Goal: Task Accomplishment & Management: Use online tool/utility

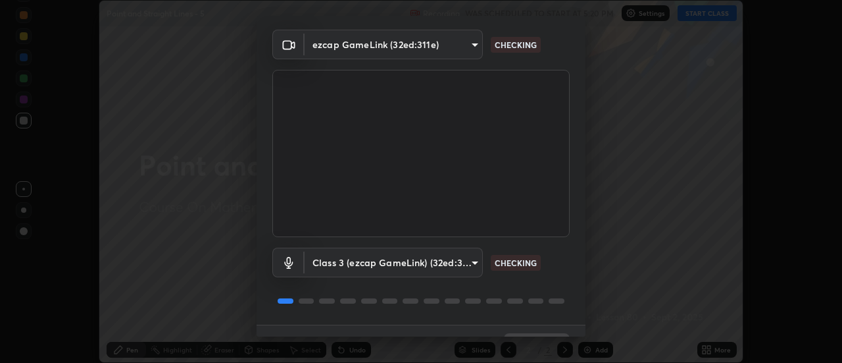
scroll to position [69, 0]
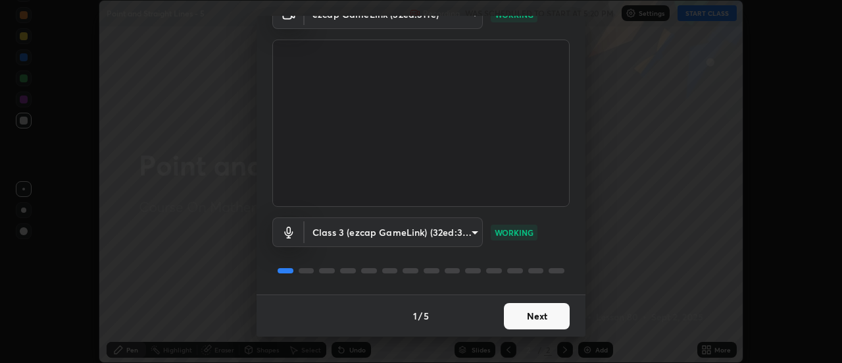
click at [555, 316] on button "Next" at bounding box center [537, 316] width 66 height 26
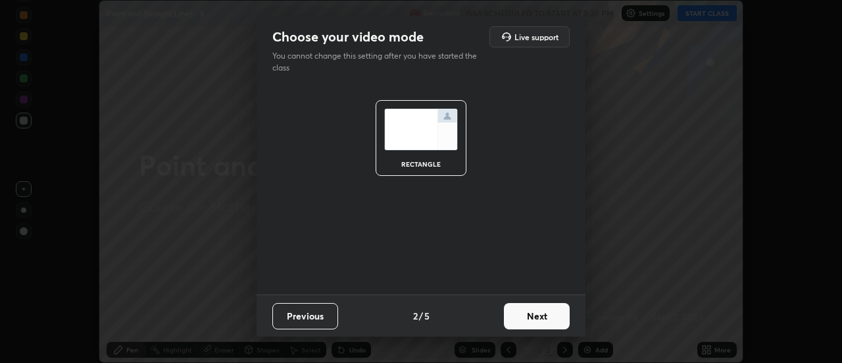
scroll to position [0, 0]
click at [557, 316] on button "Next" at bounding box center [537, 316] width 66 height 26
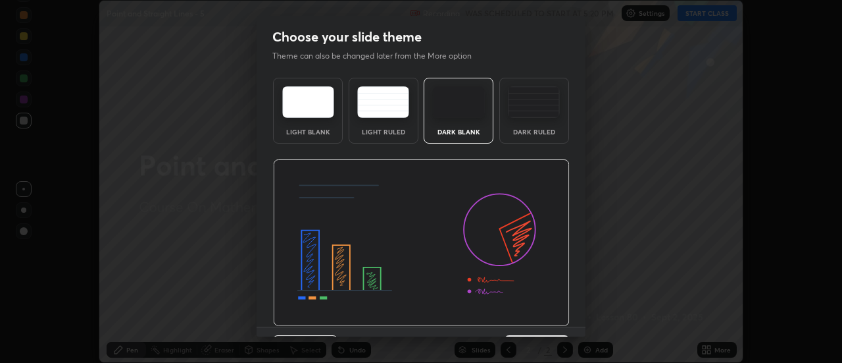
click at [559, 317] on img at bounding box center [421, 242] width 297 height 167
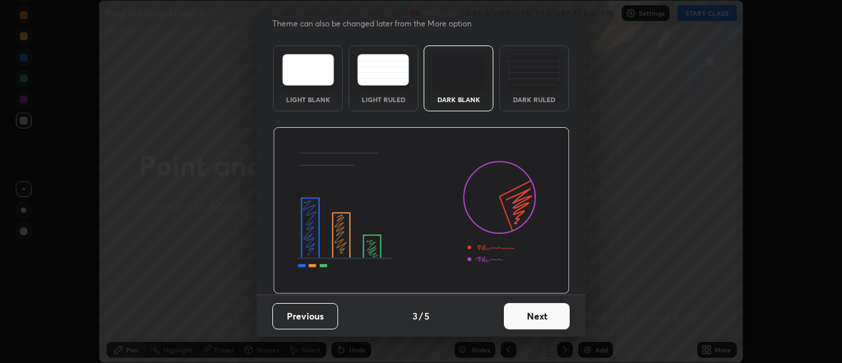
click at [560, 318] on button "Next" at bounding box center [537, 316] width 66 height 26
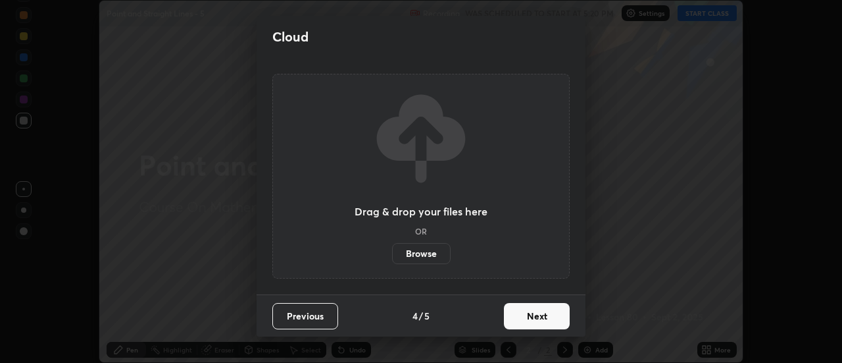
click at [561, 316] on button "Next" at bounding box center [537, 316] width 66 height 26
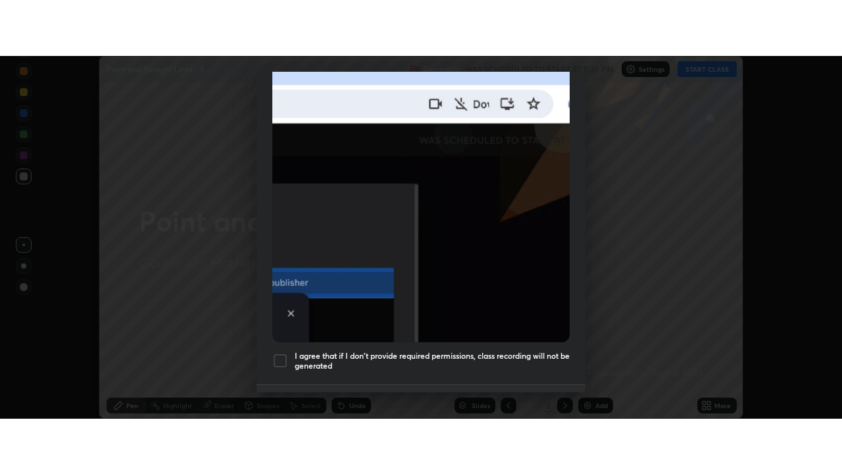
scroll to position [338, 0]
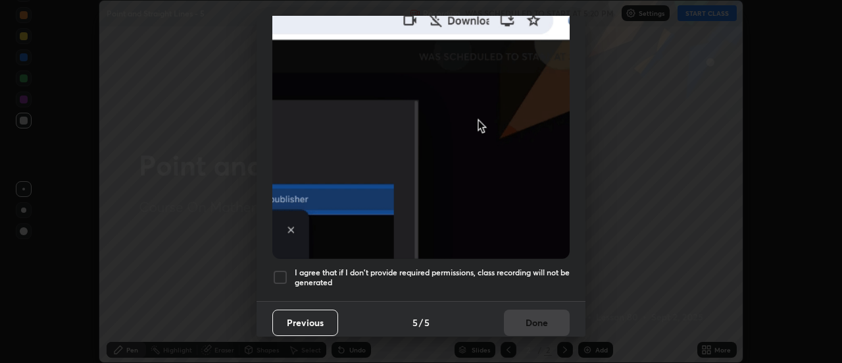
click at [543, 267] on h5 "I agree that if I don't provide required permissions, class recording will not …" at bounding box center [432, 277] width 275 height 20
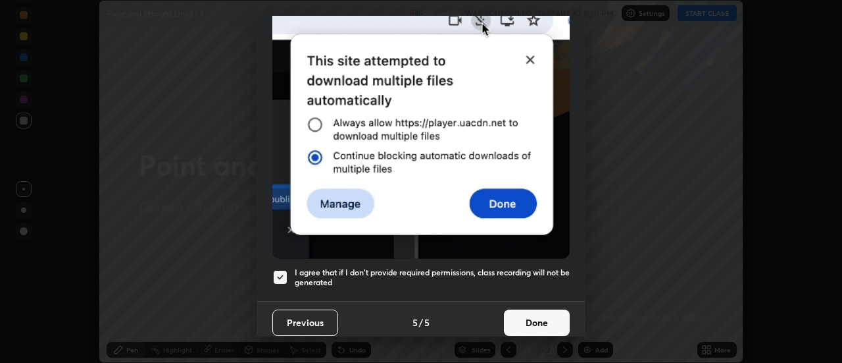
click at [543, 309] on button "Done" at bounding box center [537, 322] width 66 height 26
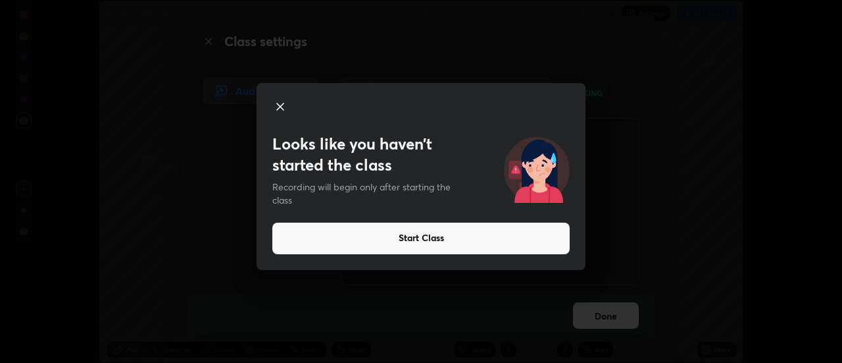
click at [411, 237] on button "Start Class" at bounding box center [420, 238] width 297 height 32
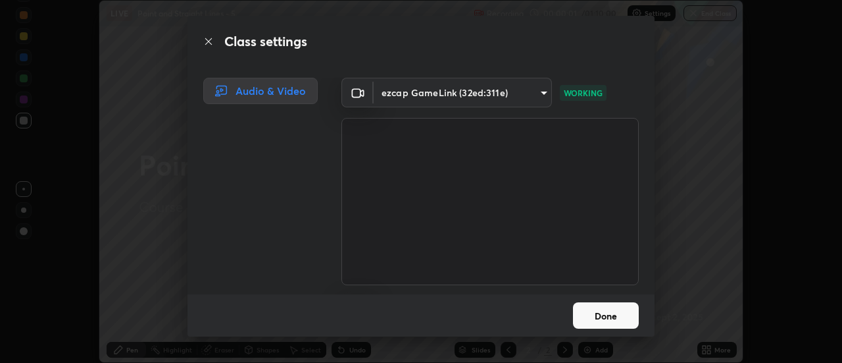
click at [585, 311] on button "Done" at bounding box center [606, 315] width 66 height 26
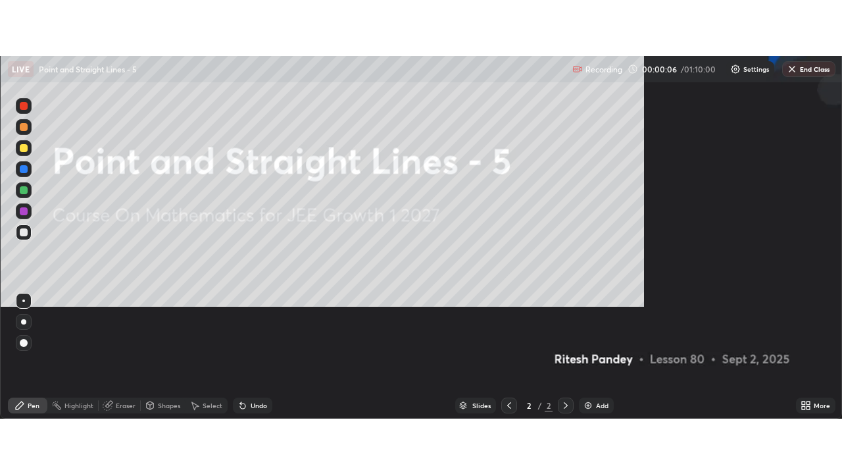
scroll to position [474, 842]
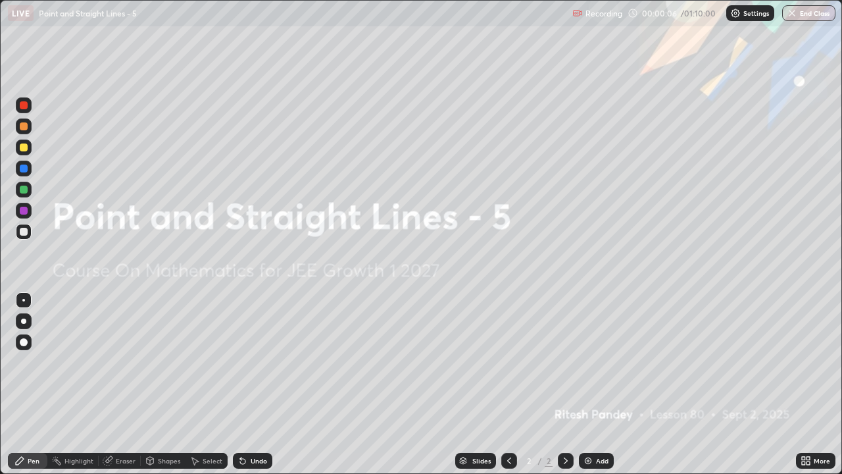
click at [591, 362] on img at bounding box center [588, 460] width 11 height 11
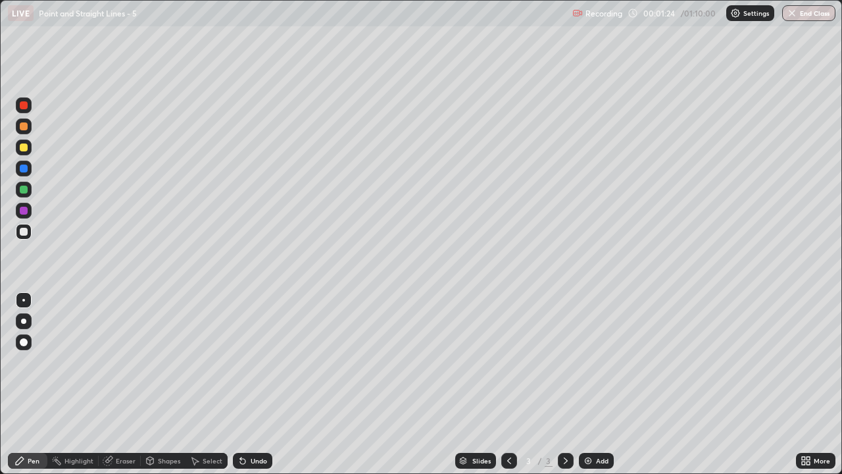
click at [26, 233] on div at bounding box center [24, 232] width 8 height 8
click at [166, 362] on div "Shapes" at bounding box center [169, 460] width 22 height 7
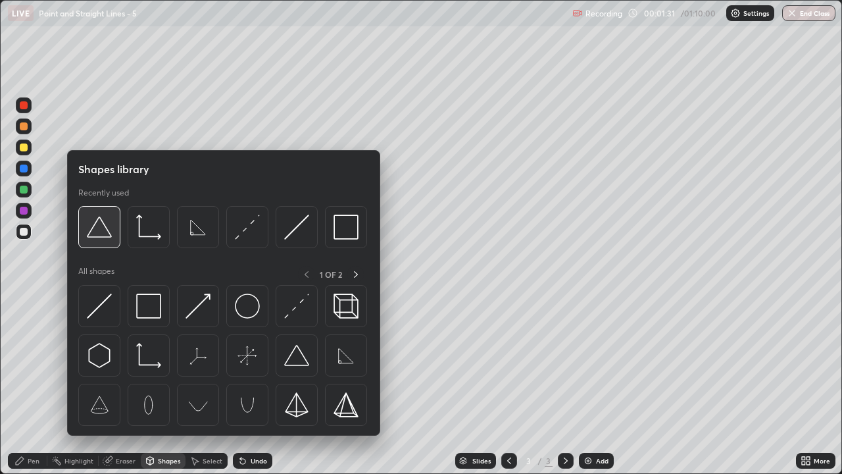
click at [103, 234] on img at bounding box center [99, 226] width 25 height 25
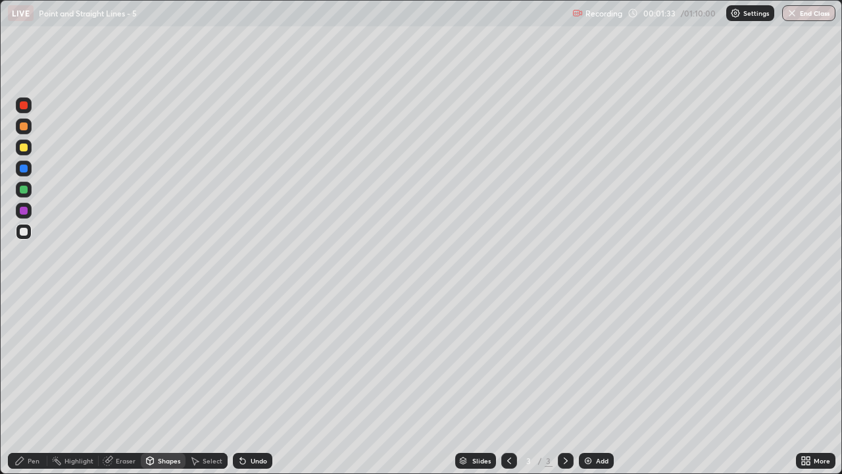
click at [34, 362] on div "Pen" at bounding box center [34, 460] width 12 height 7
click at [242, 362] on icon at bounding box center [242, 461] width 5 height 5
click at [240, 362] on icon at bounding box center [240, 457] width 1 height 1
click at [27, 149] on div at bounding box center [24, 147] width 8 height 8
click at [259, 362] on div "Undo" at bounding box center [259, 460] width 16 height 7
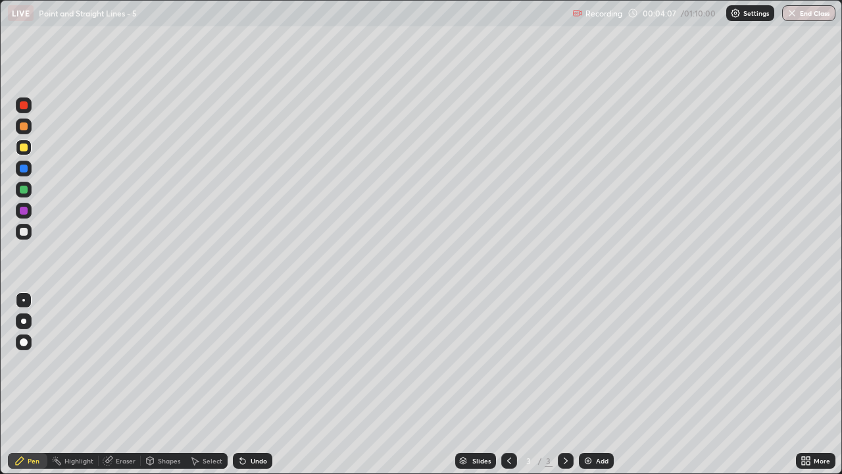
click at [258, 362] on div "Undo" at bounding box center [259, 460] width 16 height 7
click at [261, 362] on div "Undo" at bounding box center [259, 460] width 16 height 7
click at [24, 234] on div at bounding box center [24, 232] width 8 height 8
click at [176, 362] on div "Shapes" at bounding box center [169, 460] width 22 height 7
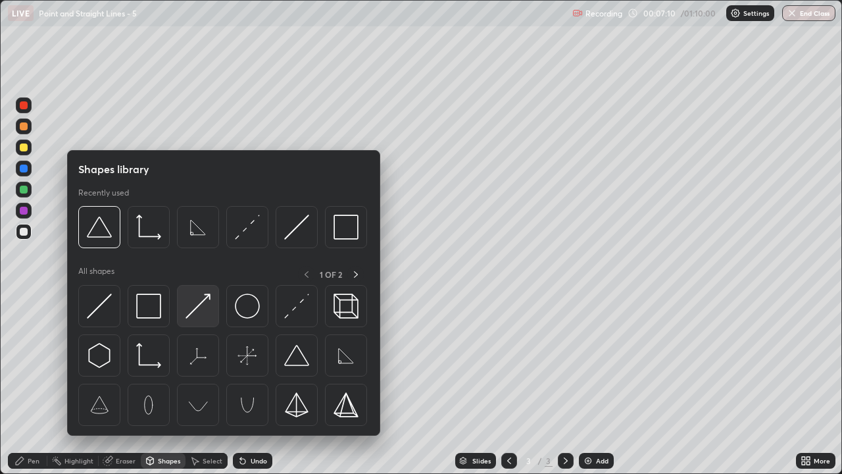
click at [191, 307] on img at bounding box center [198, 305] width 25 height 25
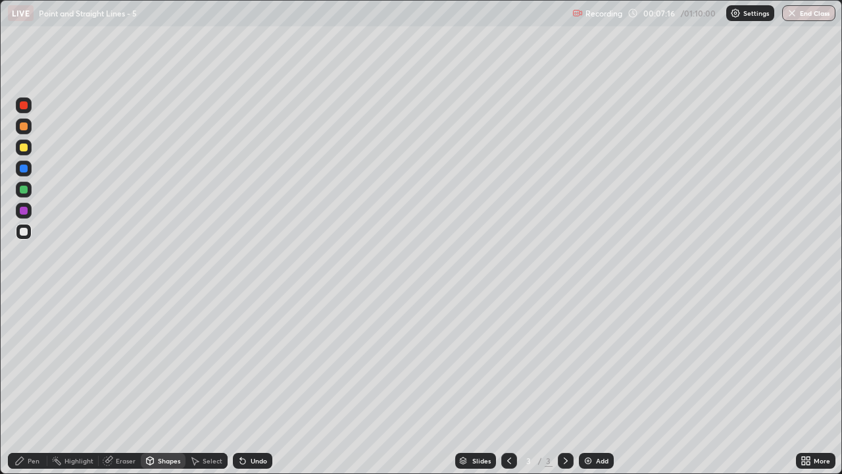
click at [259, 362] on div "Undo" at bounding box center [252, 461] width 39 height 16
click at [23, 189] on div at bounding box center [24, 190] width 8 height 8
click at [28, 362] on div "Pen" at bounding box center [34, 460] width 12 height 7
click at [252, 362] on div "Undo" at bounding box center [259, 460] width 16 height 7
click at [247, 362] on div "Undo" at bounding box center [252, 461] width 39 height 16
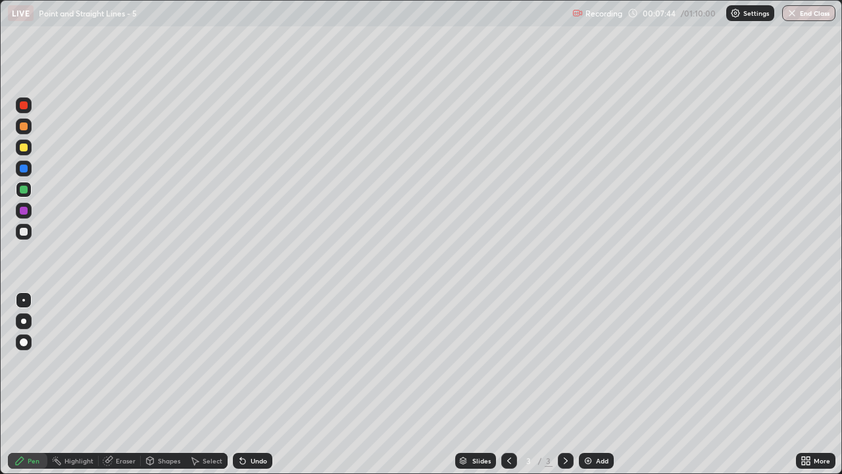
click at [251, 362] on div "Undo" at bounding box center [259, 460] width 16 height 7
click at [255, 362] on div "Undo" at bounding box center [259, 460] width 16 height 7
click at [24, 232] on div at bounding box center [24, 232] width 8 height 8
click at [175, 362] on div "Shapes" at bounding box center [169, 460] width 22 height 7
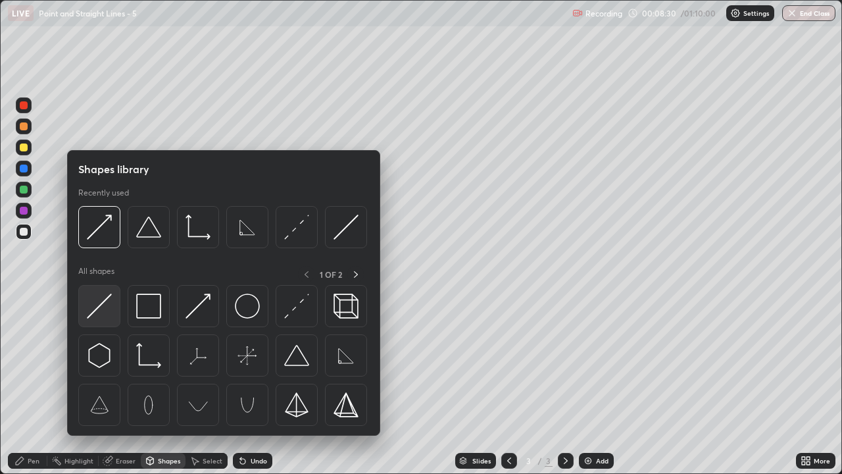
click at [108, 305] on img at bounding box center [99, 305] width 25 height 25
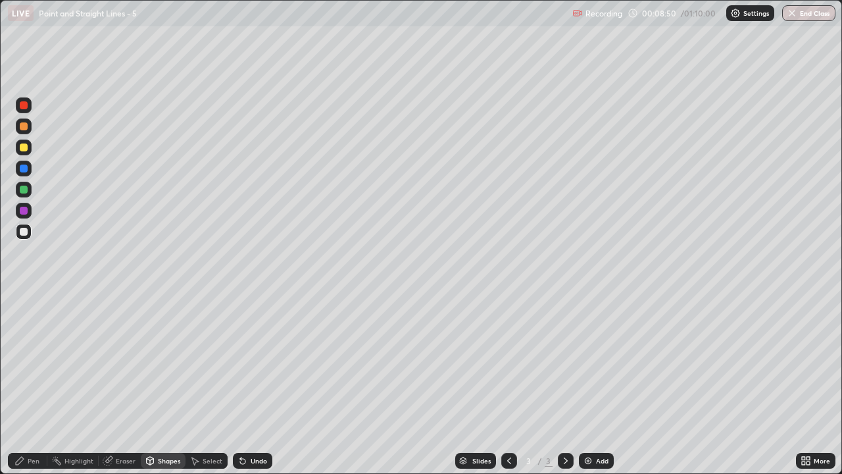
click at [262, 362] on div "Undo" at bounding box center [259, 460] width 16 height 7
click at [42, 362] on div "Pen" at bounding box center [27, 461] width 39 height 16
click at [596, 362] on div "Add" at bounding box center [602, 460] width 13 height 7
click at [25, 147] on div at bounding box center [24, 147] width 8 height 8
click at [158, 362] on div "Shapes" at bounding box center [169, 460] width 22 height 7
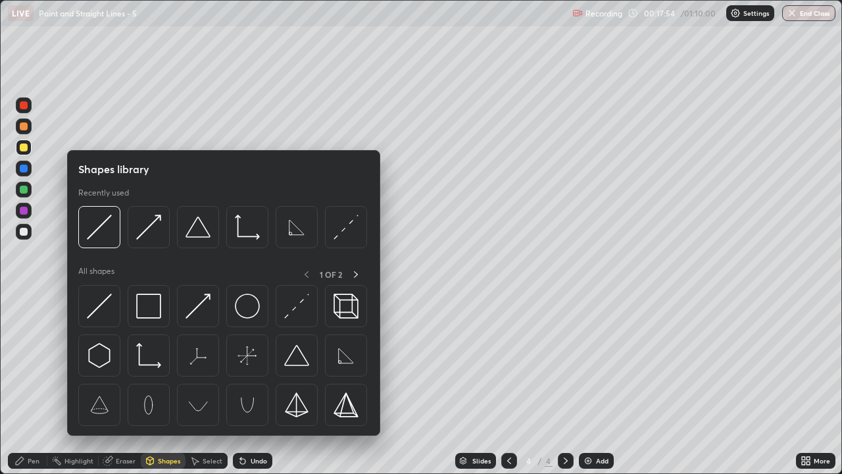
click at [28, 232] on div at bounding box center [24, 232] width 16 height 16
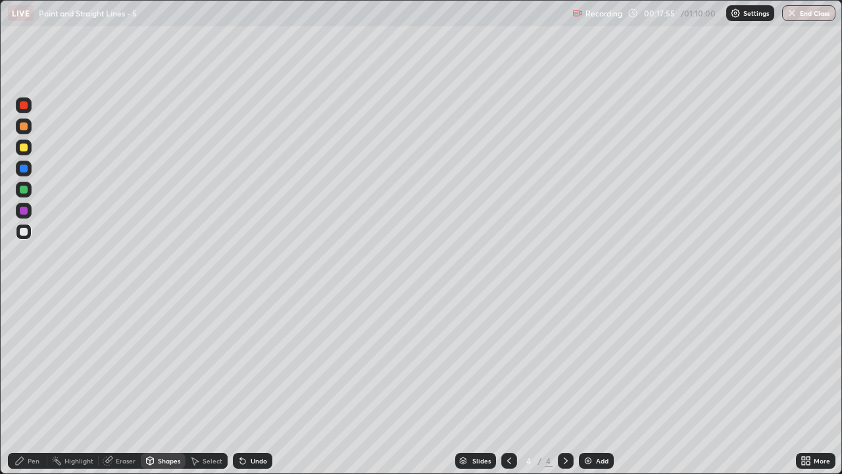
click at [160, 362] on div "Shapes" at bounding box center [169, 460] width 22 height 7
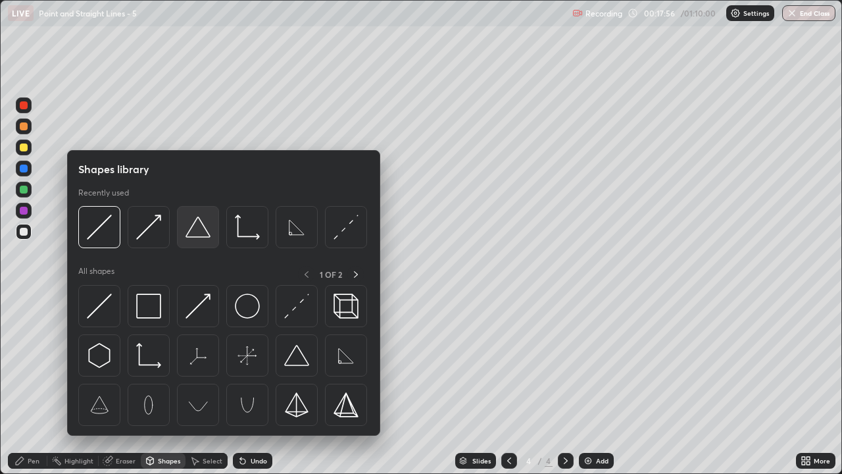
click at [202, 235] on img at bounding box center [198, 226] width 25 height 25
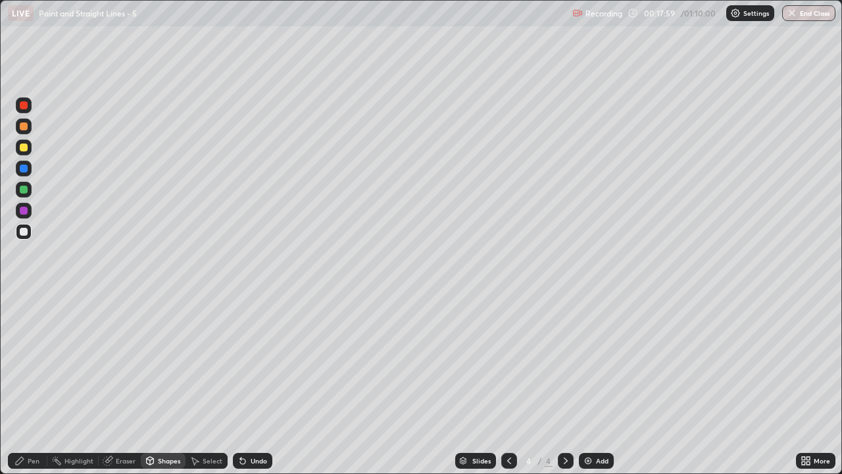
click at [26, 362] on div "Pen" at bounding box center [27, 461] width 39 height 16
click at [132, 362] on div "Eraser" at bounding box center [126, 460] width 20 height 7
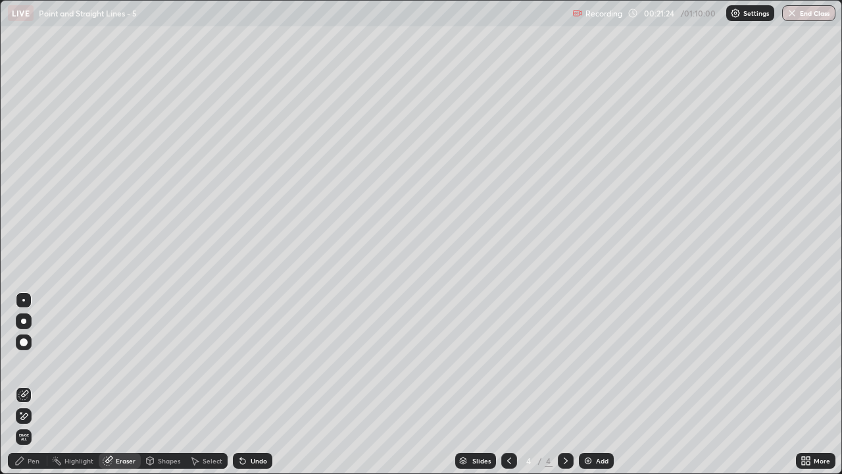
click at [34, 362] on div "Pen" at bounding box center [34, 460] width 12 height 7
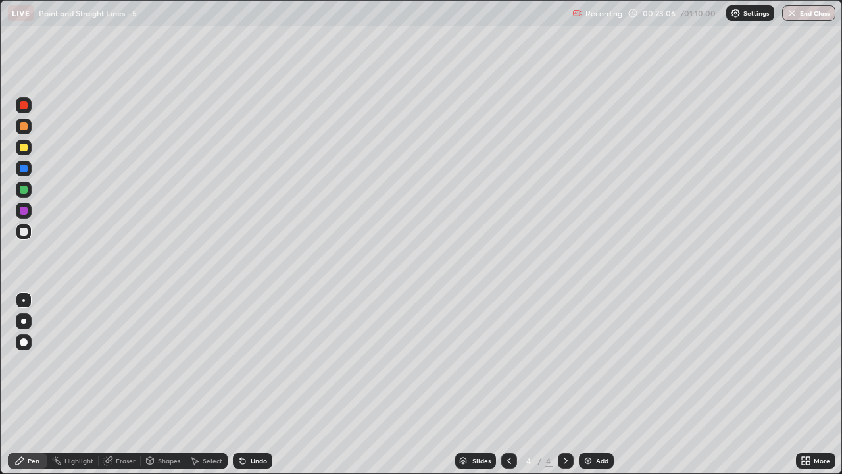
click at [594, 362] on div "Add" at bounding box center [596, 461] width 35 height 16
click at [22, 149] on div at bounding box center [24, 147] width 8 height 8
click at [20, 232] on div at bounding box center [24, 232] width 8 height 8
click at [159, 362] on div "Shapes" at bounding box center [169, 460] width 22 height 7
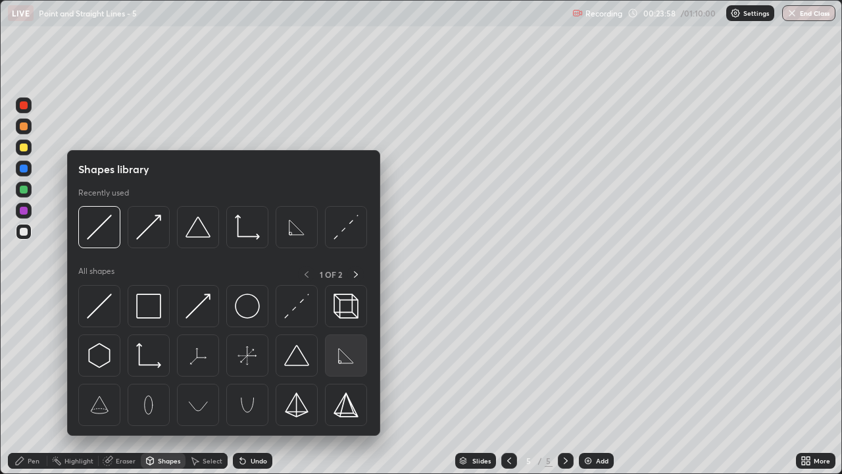
click at [334, 359] on img at bounding box center [346, 355] width 25 height 25
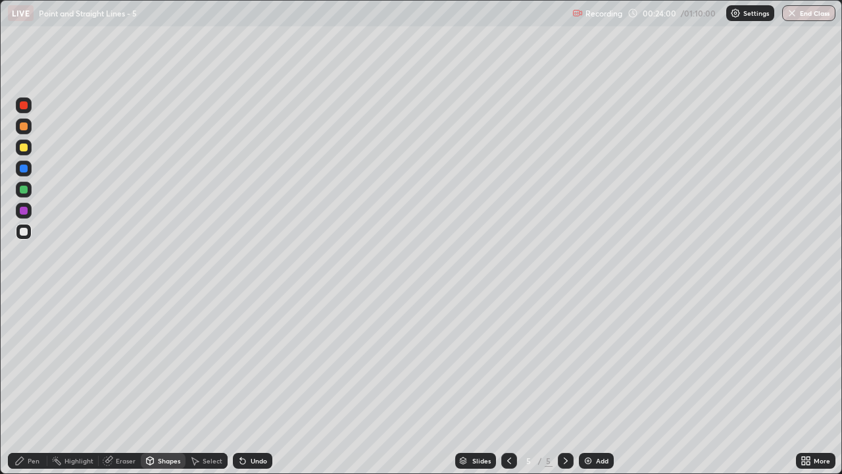
click at [29, 362] on div "Pen" at bounding box center [34, 460] width 12 height 7
click at [247, 362] on div "Undo" at bounding box center [252, 461] width 39 height 16
click at [251, 362] on div "Undo" at bounding box center [259, 460] width 16 height 7
click at [117, 362] on div "Eraser" at bounding box center [120, 461] width 42 height 16
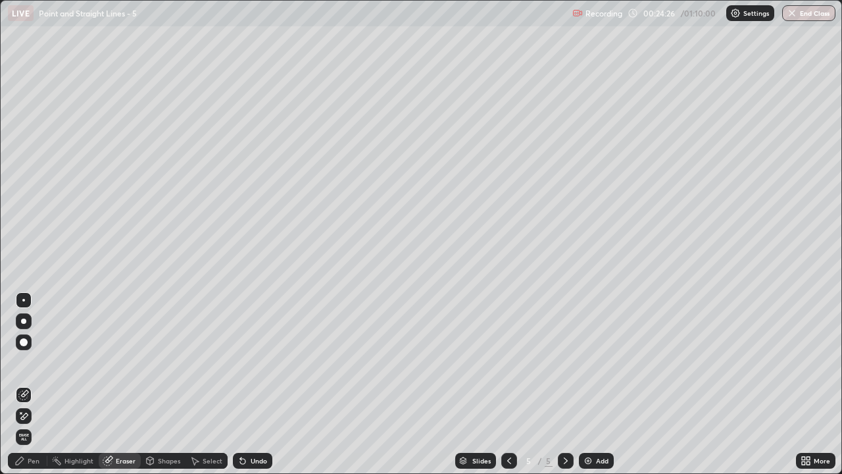
click at [26, 362] on div "Pen" at bounding box center [27, 461] width 39 height 16
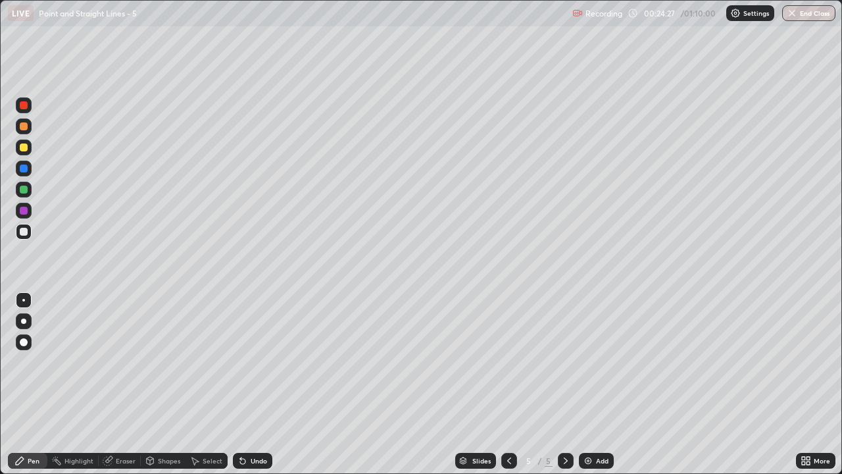
click at [25, 151] on div at bounding box center [24, 147] width 8 height 8
click at [24, 232] on div at bounding box center [24, 232] width 8 height 8
click at [249, 362] on div "Undo" at bounding box center [252, 461] width 39 height 16
click at [119, 362] on div "Eraser" at bounding box center [126, 460] width 20 height 7
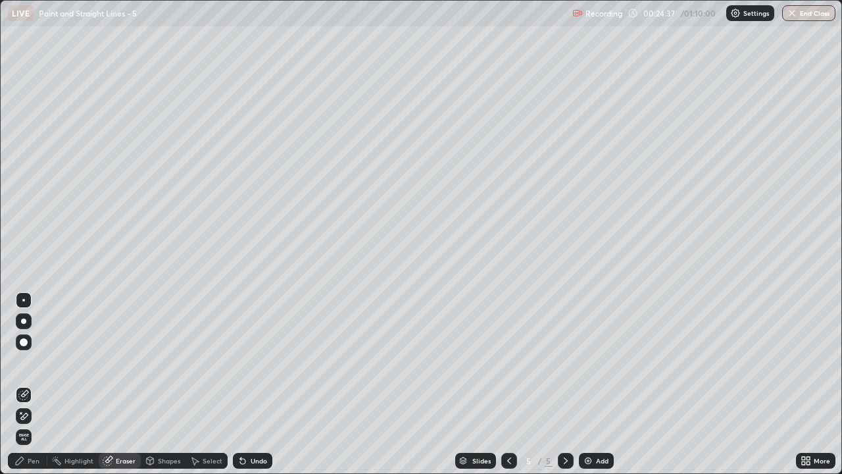
click at [22, 362] on icon at bounding box center [20, 461] width 8 height 8
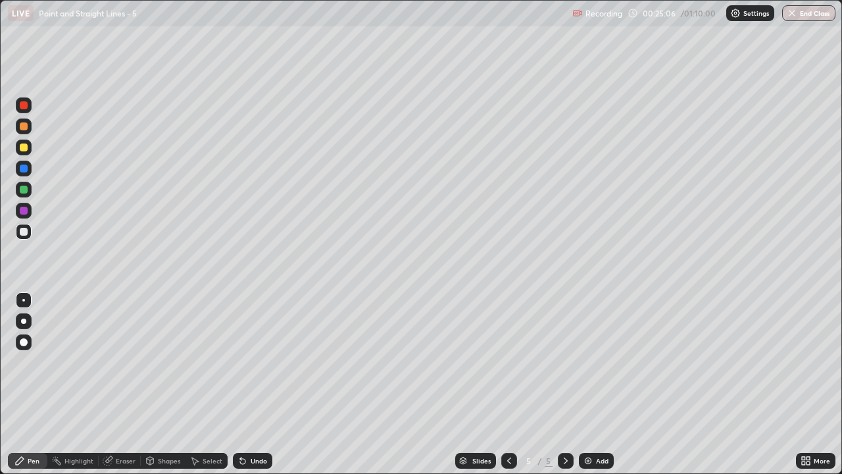
click at [25, 149] on div at bounding box center [24, 147] width 8 height 8
click at [22, 232] on div at bounding box center [24, 232] width 8 height 8
click at [583, 362] on img at bounding box center [588, 460] width 11 height 11
click at [24, 148] on div at bounding box center [24, 147] width 8 height 8
click at [159, 362] on div "Shapes" at bounding box center [163, 461] width 45 height 16
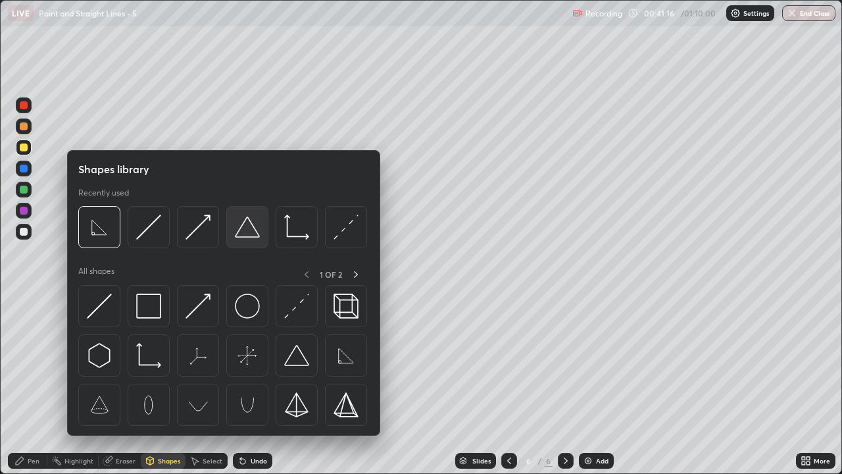
click at [240, 237] on img at bounding box center [247, 226] width 25 height 25
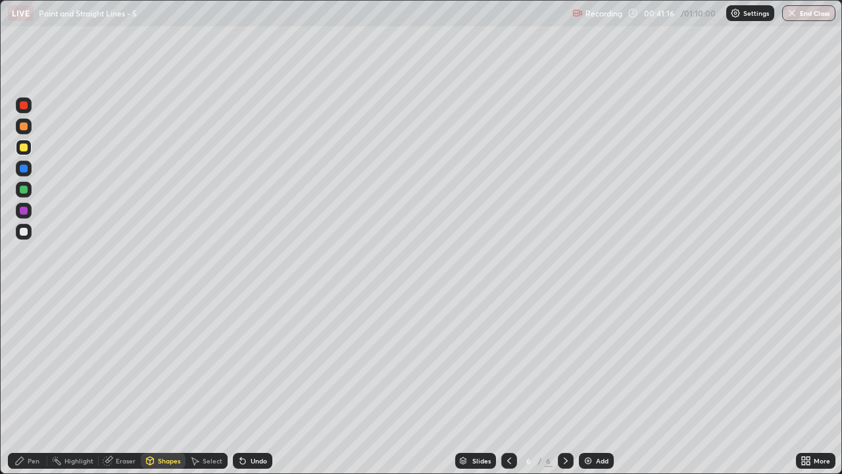
click at [23, 233] on div at bounding box center [24, 232] width 8 height 8
click at [28, 362] on div "Pen" at bounding box center [34, 460] width 12 height 7
click at [245, 362] on icon at bounding box center [243, 460] width 11 height 11
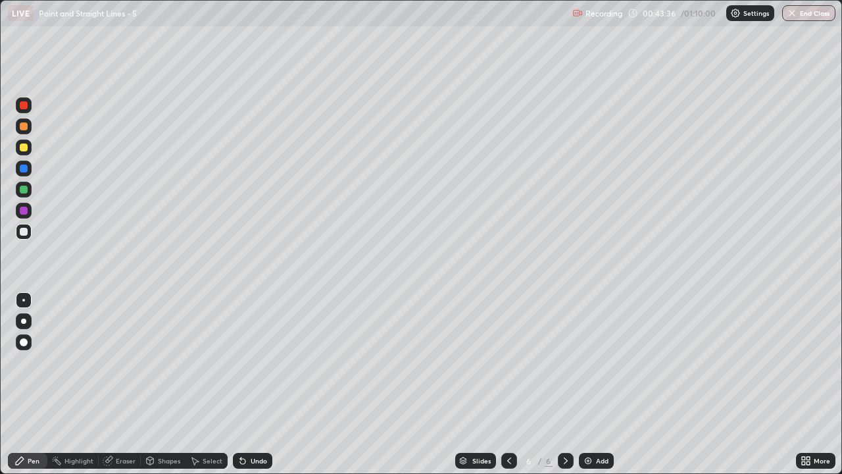
click at [245, 362] on icon at bounding box center [243, 460] width 11 height 11
click at [242, 362] on icon at bounding box center [242, 461] width 5 height 5
click at [591, 362] on img at bounding box center [588, 460] width 11 height 11
click at [24, 152] on div at bounding box center [24, 147] width 16 height 16
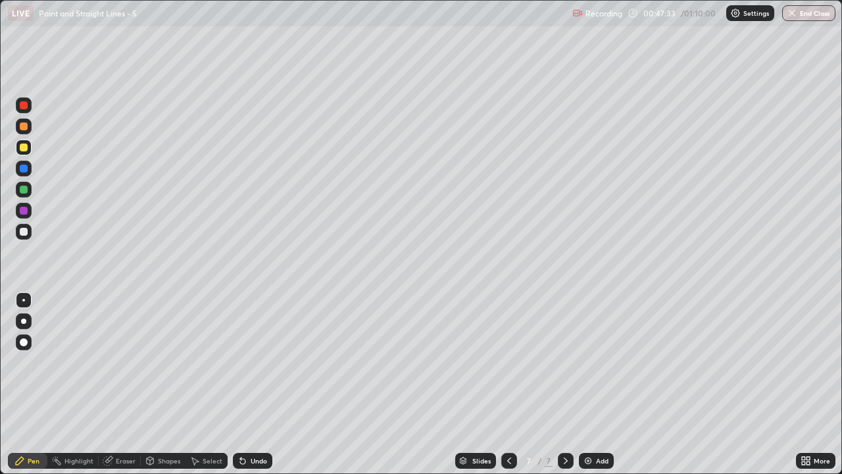
click at [27, 232] on div at bounding box center [24, 232] width 8 height 8
click at [254, 362] on div "Undo" at bounding box center [252, 461] width 39 height 16
click at [248, 362] on div "Undo" at bounding box center [252, 461] width 39 height 16
click at [116, 362] on div "Eraser" at bounding box center [126, 460] width 20 height 7
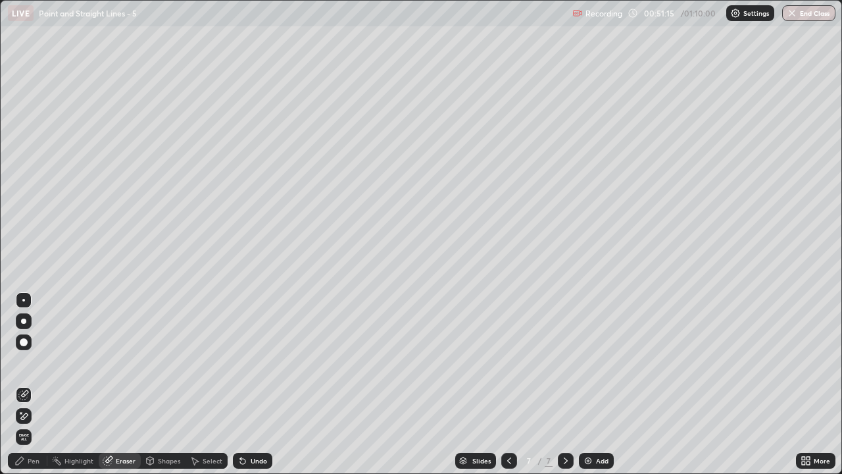
click at [26, 362] on div "Pen" at bounding box center [27, 461] width 39 height 16
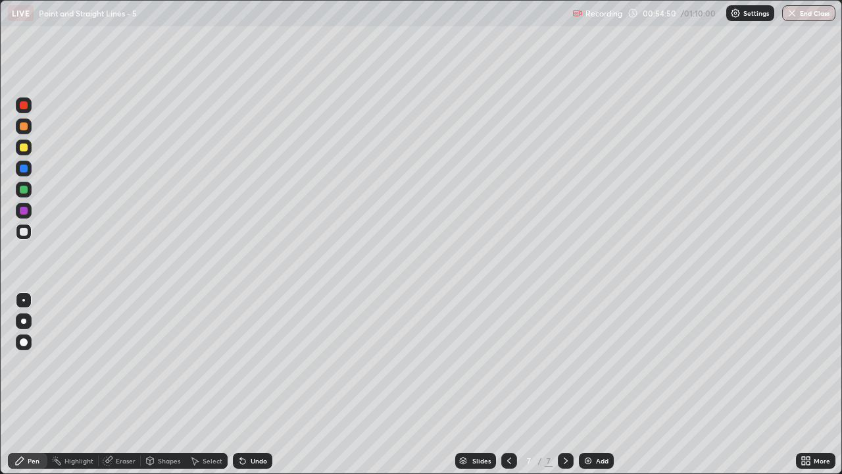
click at [114, 362] on div "Eraser" at bounding box center [120, 461] width 42 height 16
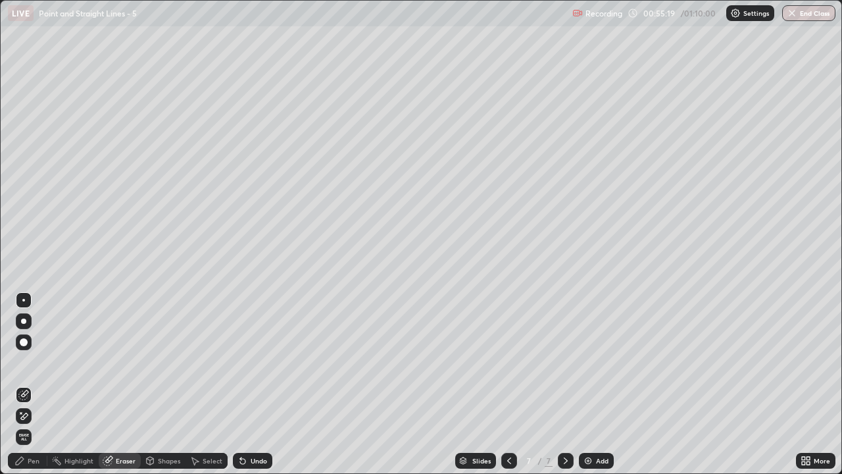
click at [31, 362] on div "Pen" at bounding box center [34, 460] width 12 height 7
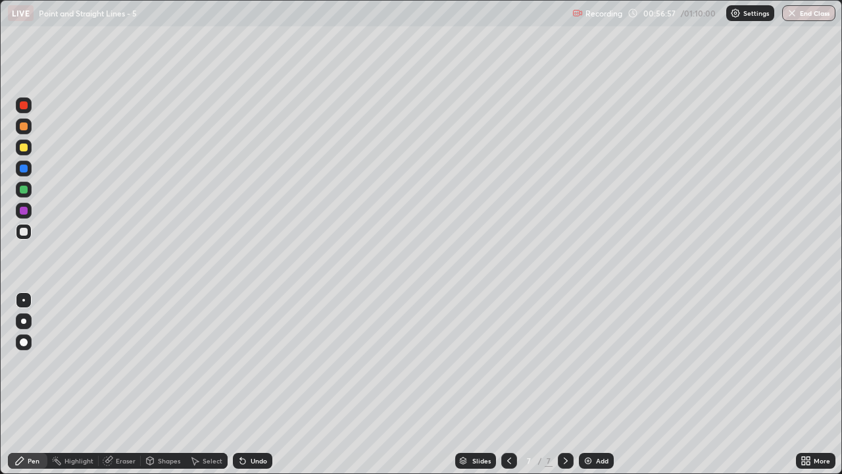
click at [812, 13] on button "End Class" at bounding box center [808, 13] width 53 height 16
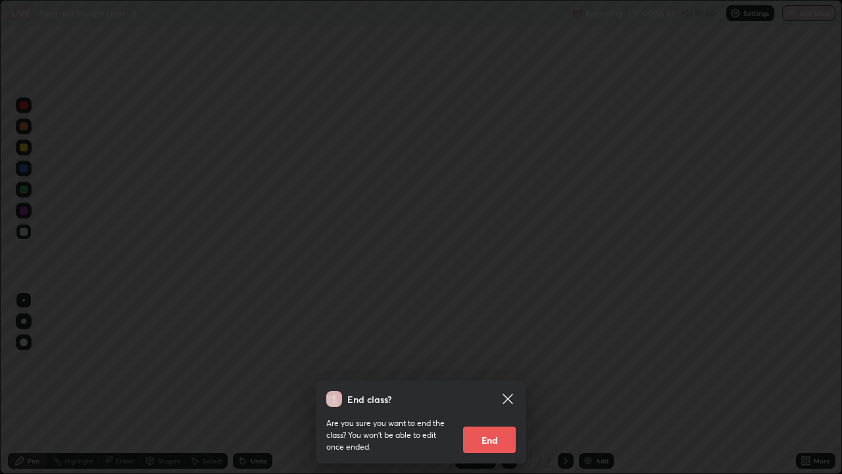
click at [491, 362] on button "End" at bounding box center [489, 439] width 53 height 26
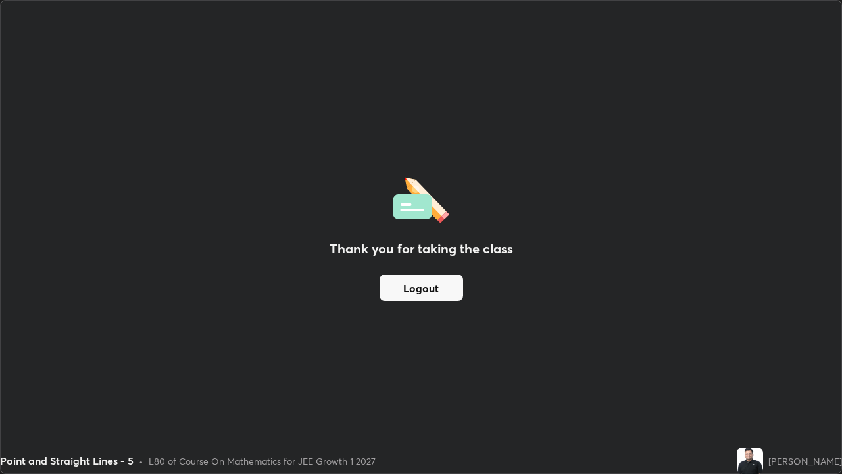
click at [442, 286] on button "Logout" at bounding box center [422, 287] width 84 height 26
